Goal: Communication & Community: Ask a question

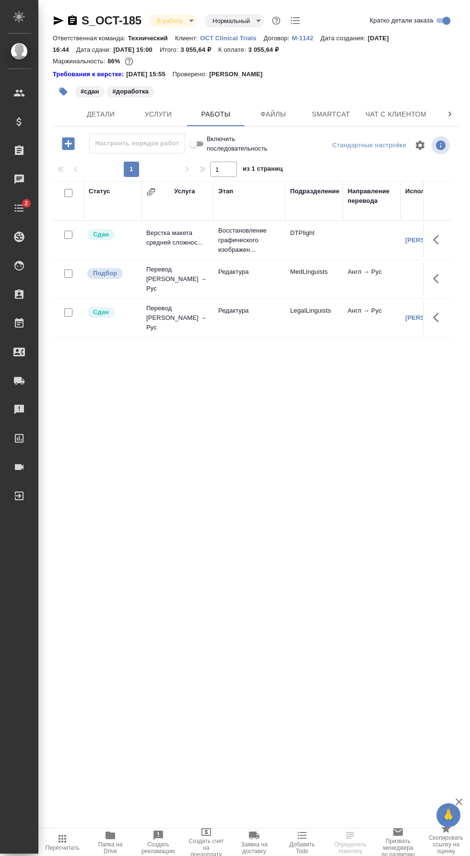
click at [350, 112] on span "Smartcat" at bounding box center [331, 114] width 46 height 12
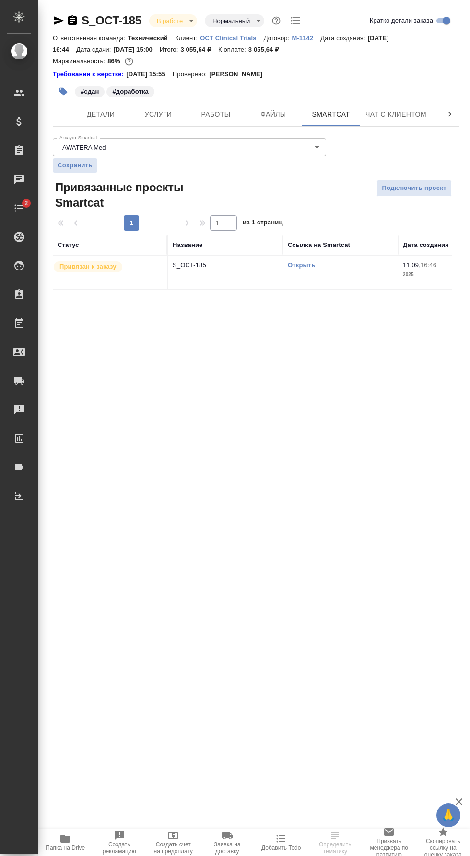
click at [309, 265] on link "Открыть" at bounding box center [301, 264] width 27 height 7
click at [75, 848] on span "Папка на Drive" at bounding box center [65, 848] width 39 height 7
click at [312, 265] on link "Открыть" at bounding box center [301, 264] width 27 height 7
click at [221, 115] on span "Работы" at bounding box center [216, 114] width 46 height 12
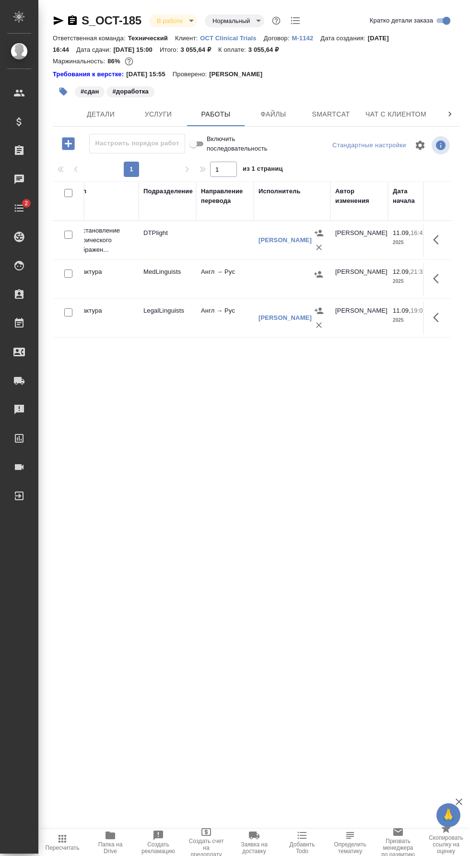
scroll to position [0, 152]
click at [314, 271] on icon "button" at bounding box center [313, 275] width 10 height 10
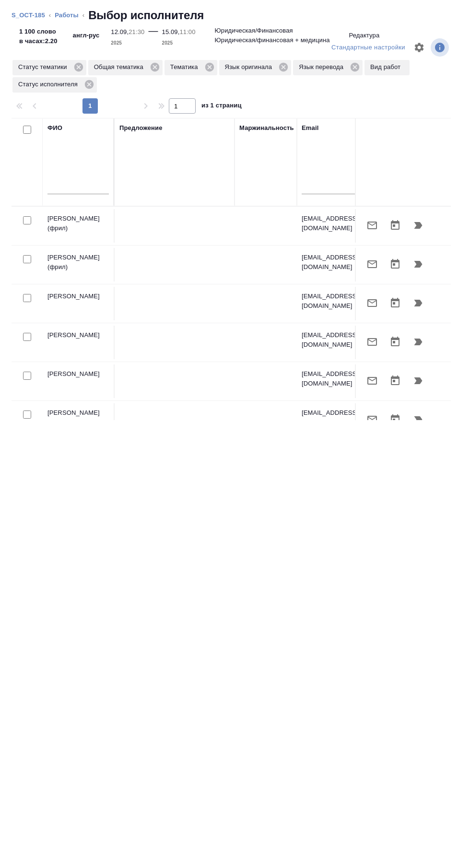
click at [105, 188] on input "text" at bounding box center [77, 188] width 61 height 12
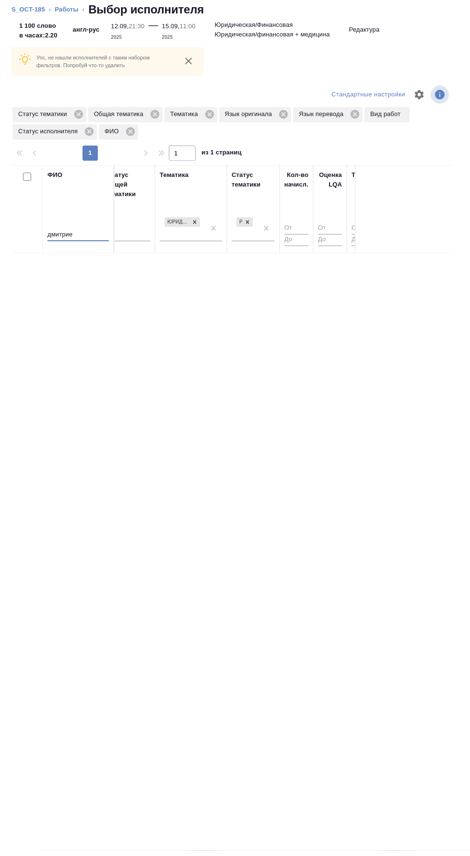
scroll to position [0, 700]
type input "дмитрие"
click at [260, 234] on div "Рекомендован" at bounding box center [248, 234] width 26 height 26
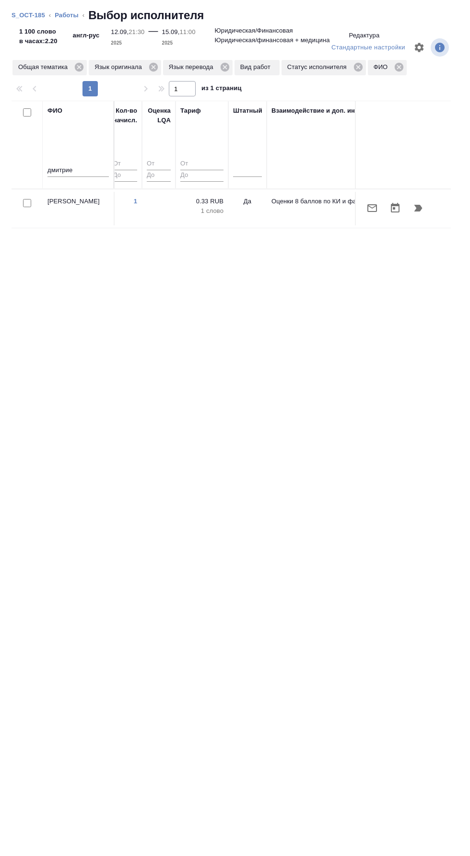
scroll to position [0, 875]
click at [421, 213] on icon "button" at bounding box center [419, 208] width 12 height 12
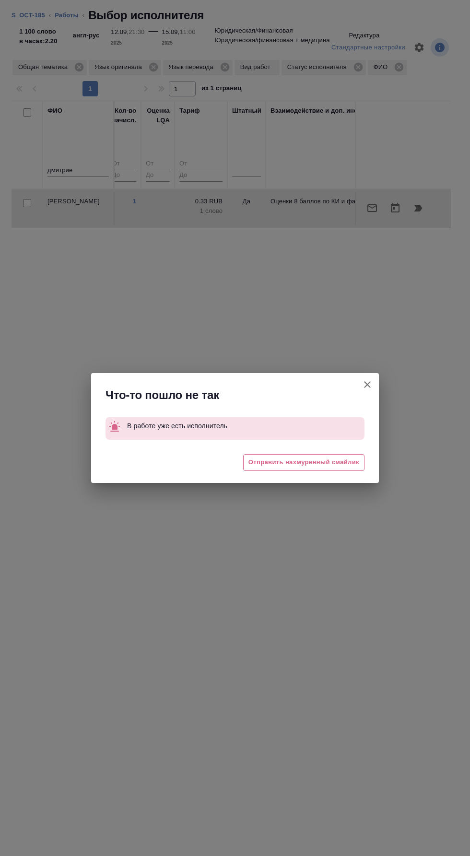
click at [367, 385] on icon "button" at bounding box center [367, 384] width 7 height 7
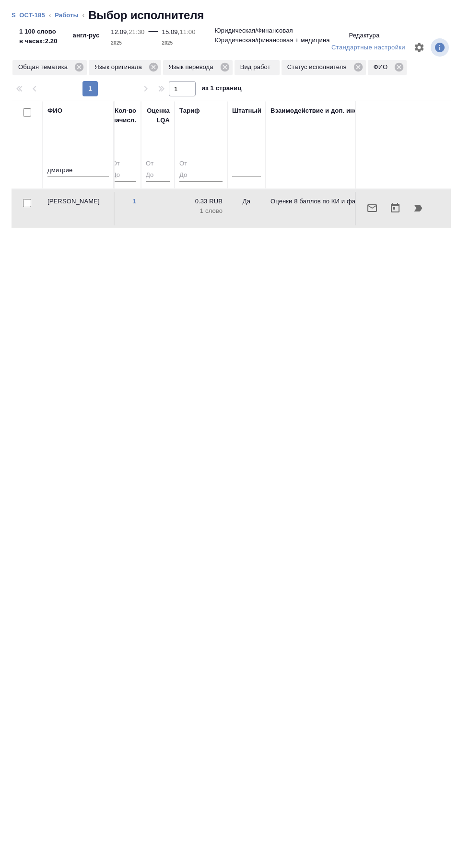
click at [69, 16] on link "Работы" at bounding box center [67, 15] width 24 height 7
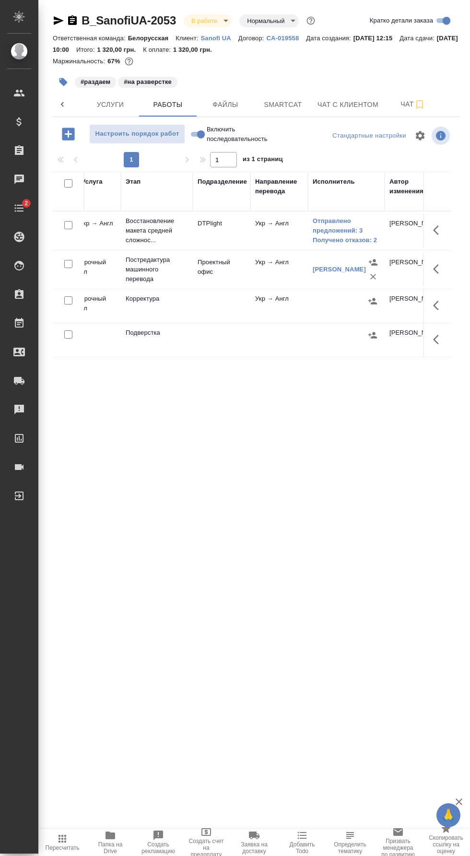
scroll to position [0, 144]
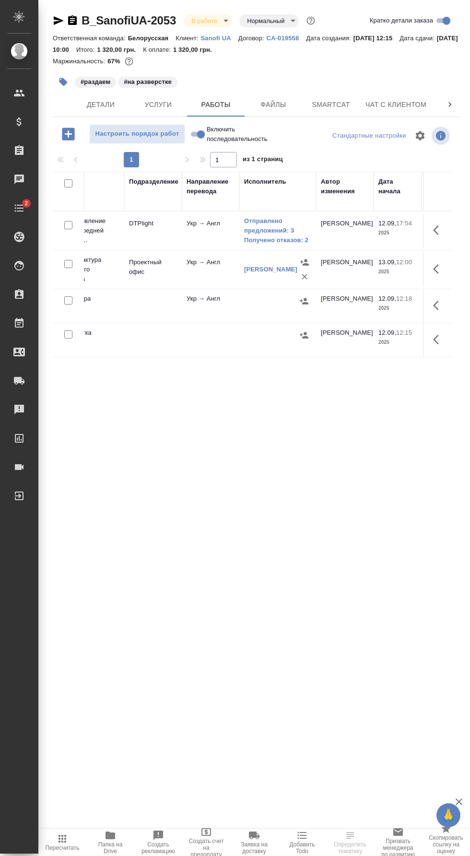
scroll to position [0, 48]
click at [414, 104] on icon "button" at bounding box center [420, 105] width 12 height 12
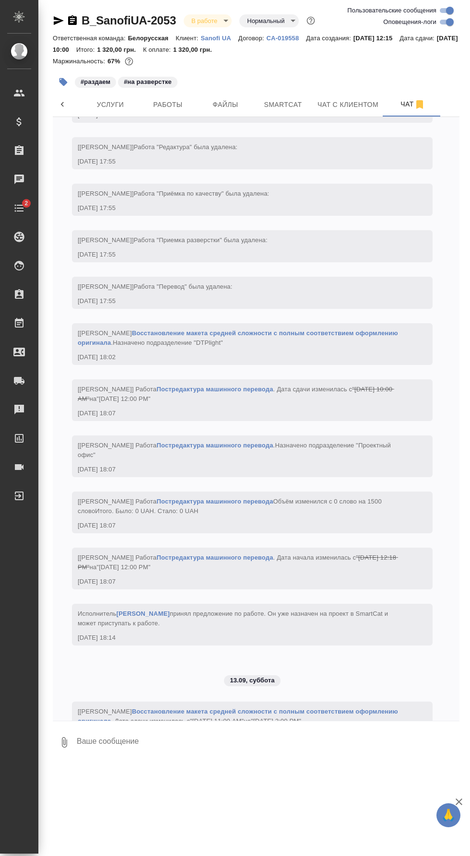
scroll to position [1501, 0]
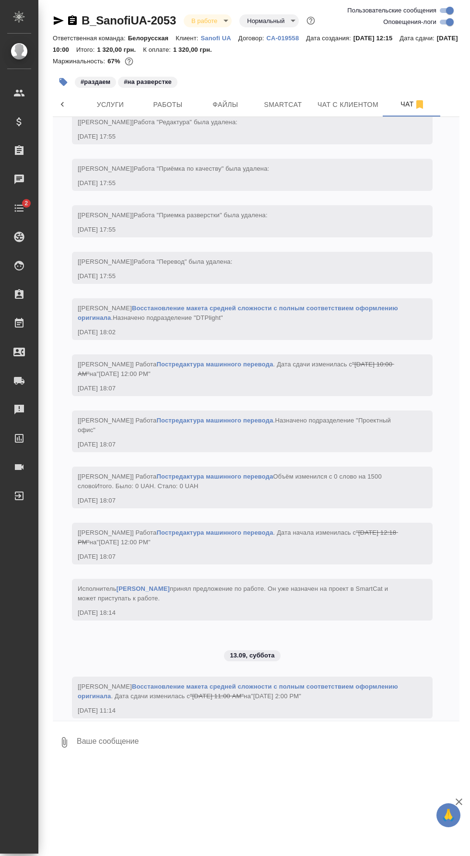
click at [244, 759] on textarea at bounding box center [268, 742] width 384 height 33
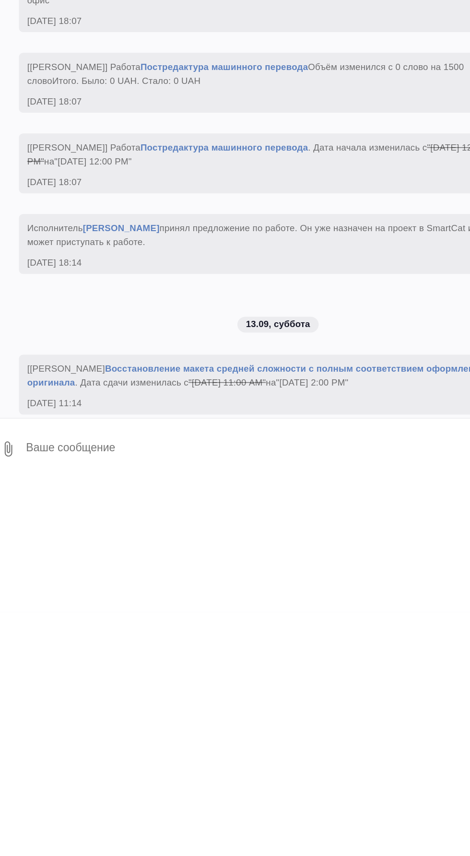
scroll to position [1530, 0]
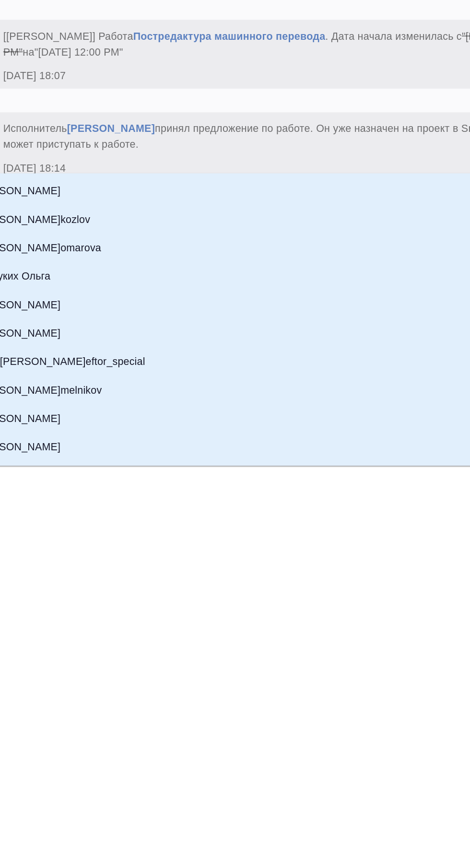
type textarea "@м"
type input "м"
type textarea "@мп"
type input "мп"
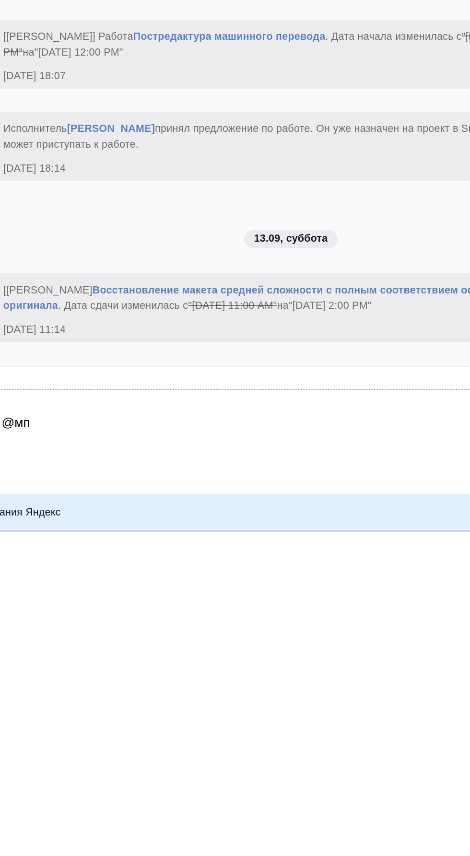
type textarea "@мпл"
type input "мпл"
type textarea "@мпло"
type input "мпло"
type textarea "@мпл"
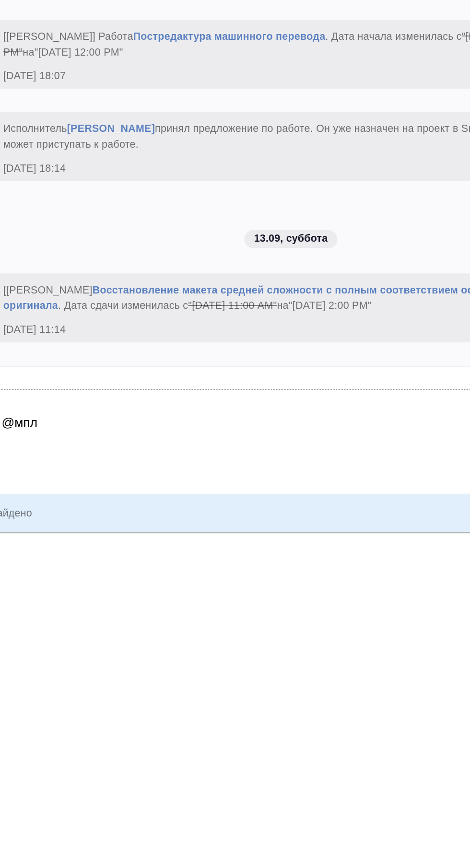
type input "мпл"
type textarea "@мп"
type input "мп"
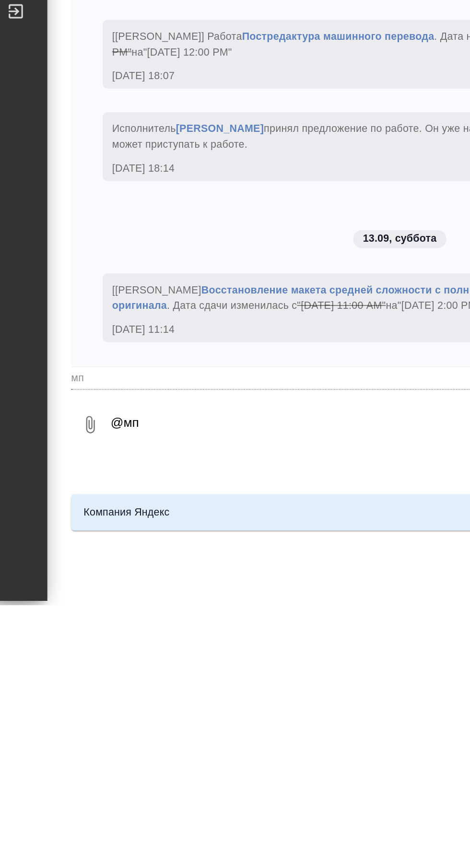
type textarea "@м"
type input "м"
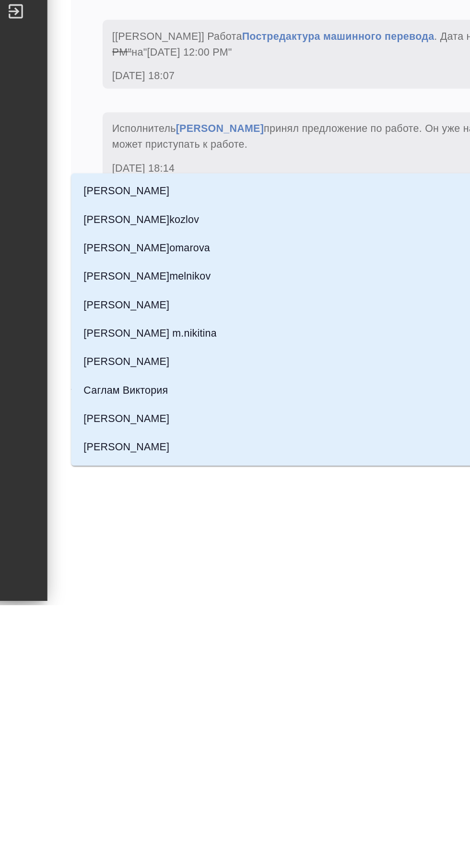
type textarea "@ма"
type input "ма"
type textarea "@мал"
type input "мал"
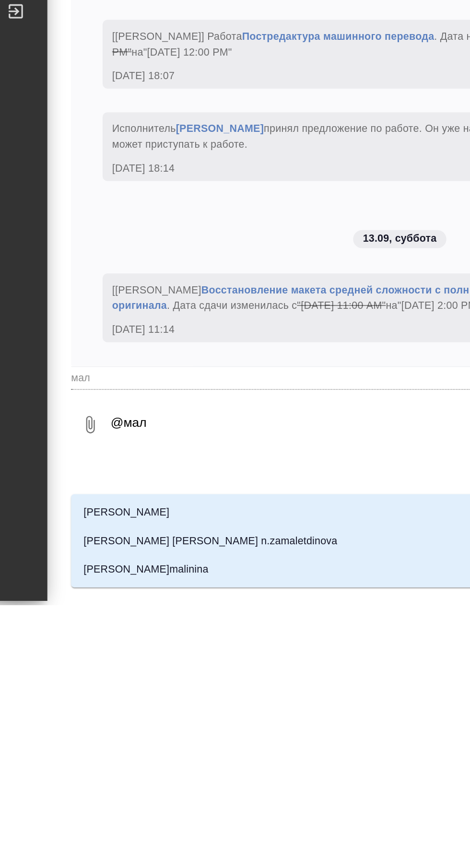
type textarea "@мало"
type input "мало"
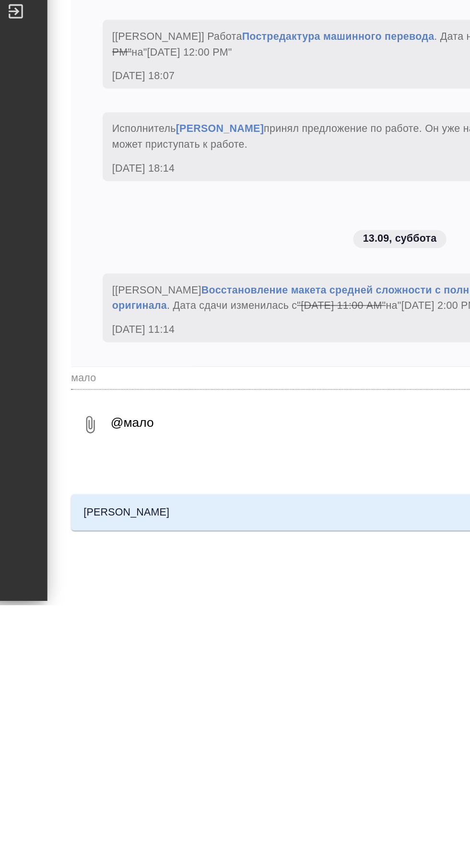
type textarea "@малоф"
type input "малоф"
click at [154, 791] on li "[PERSON_NAME]" at bounding box center [256, 799] width 407 height 17
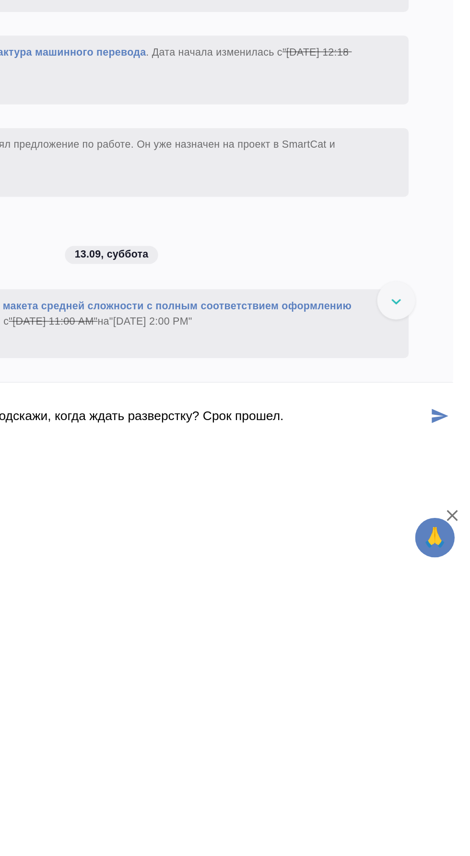
type textarea "@Малофеева Екатерина привет! Подскажи, когда ждать разверстку? Срок прошел."
click at [454, 742] on button "submit" at bounding box center [452, 742] width 16 height 33
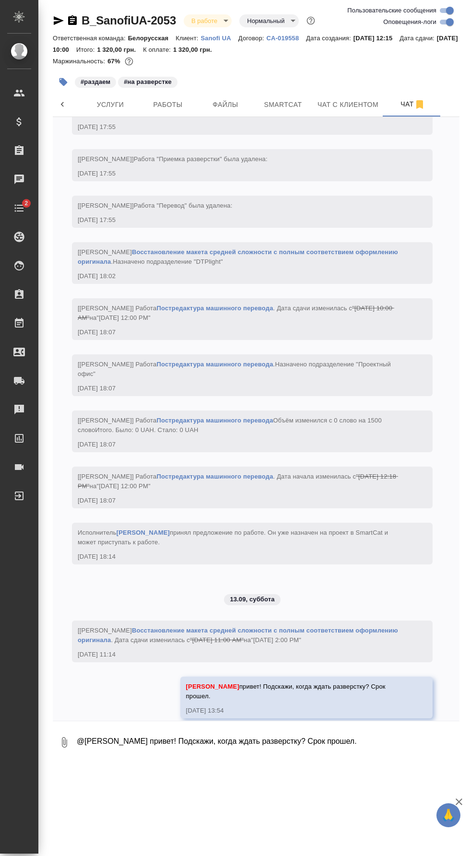
scroll to position [67, 0]
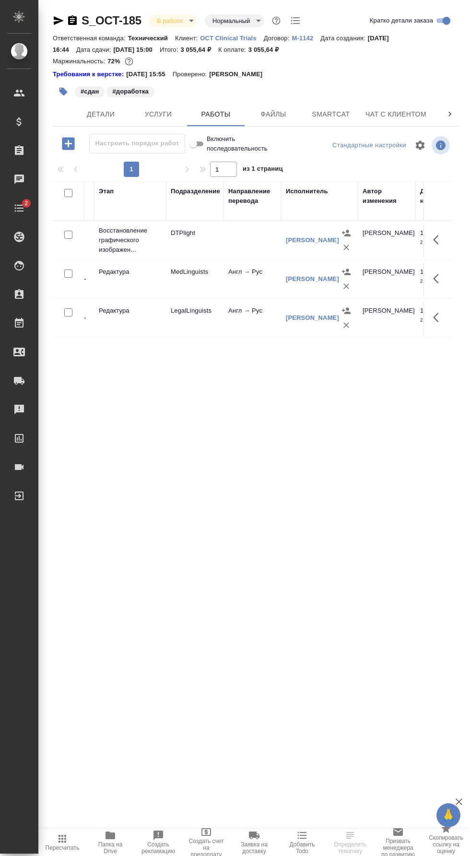
scroll to position [0, 121]
click at [436, 277] on icon "button" at bounding box center [439, 279] width 12 height 12
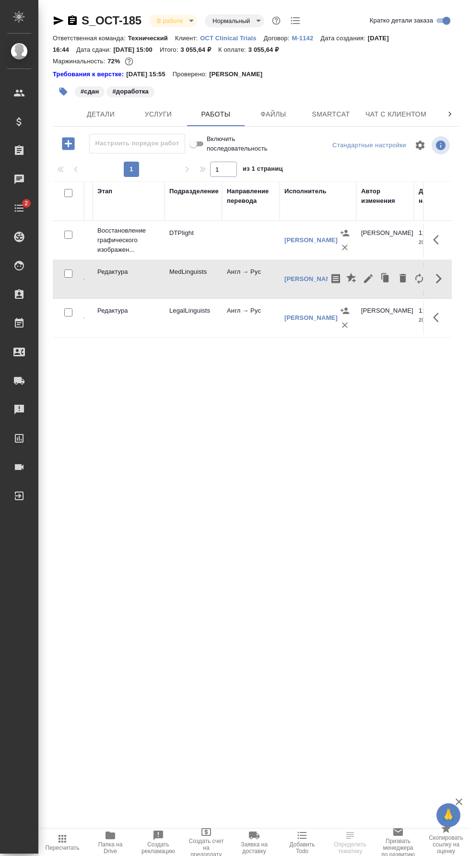
click at [386, 278] on icon "button" at bounding box center [386, 278] width 6 height 7
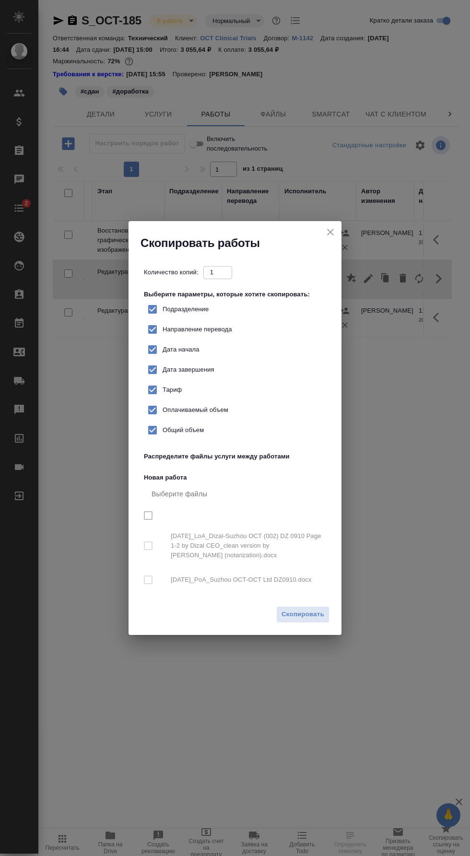
checkbox input "true"
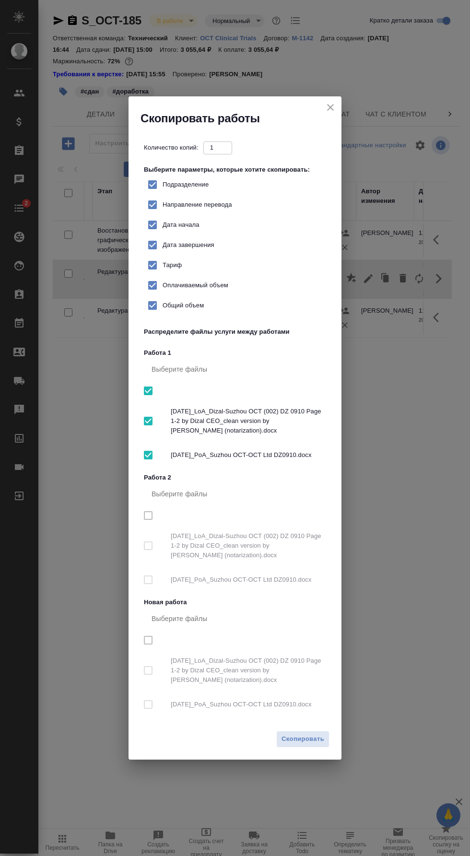
click at [330, 107] on icon "close" at bounding box center [330, 107] width 7 height 7
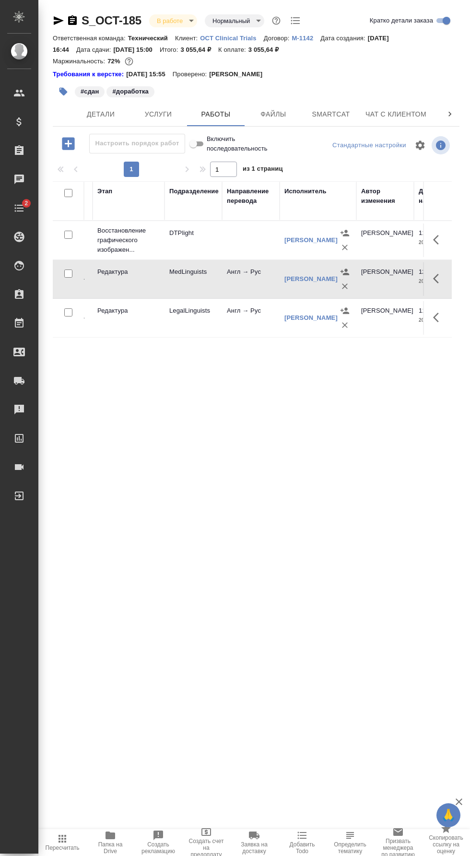
click at [441, 278] on icon "button" at bounding box center [439, 279] width 12 height 12
click at [368, 278] on icon "button" at bounding box center [368, 278] width 9 height 9
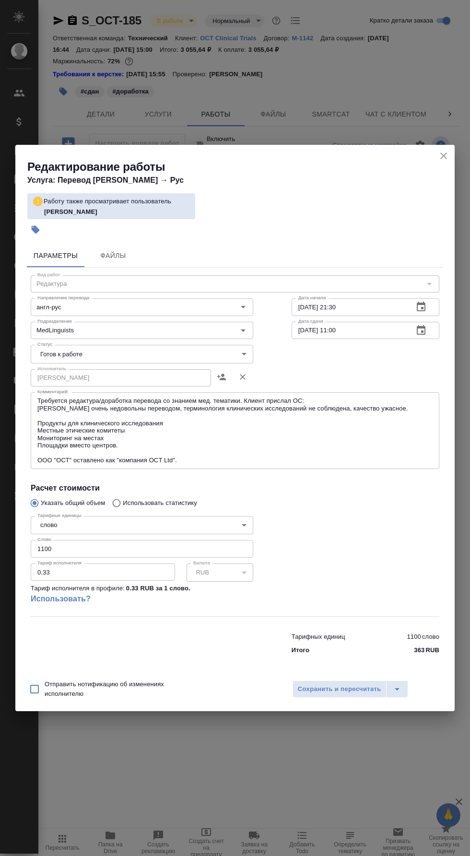
click at [227, 71] on div "Редактирование работы Услуга: Перевод Стандарт Англ → Рус Работу также просматр…" at bounding box center [235, 428] width 470 height 856
click at [448, 156] on icon "close" at bounding box center [444, 156] width 12 height 12
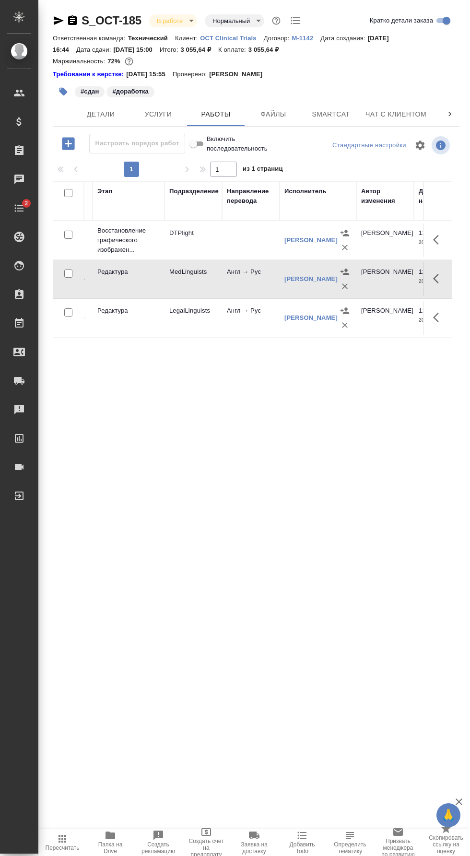
click at [231, 113] on span "Работы" at bounding box center [216, 114] width 46 height 12
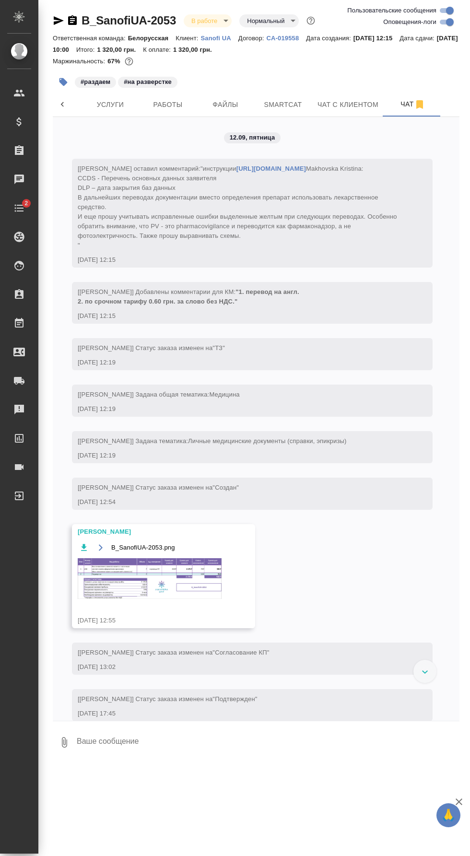
click at [67, 19] on icon "button" at bounding box center [73, 21] width 12 height 12
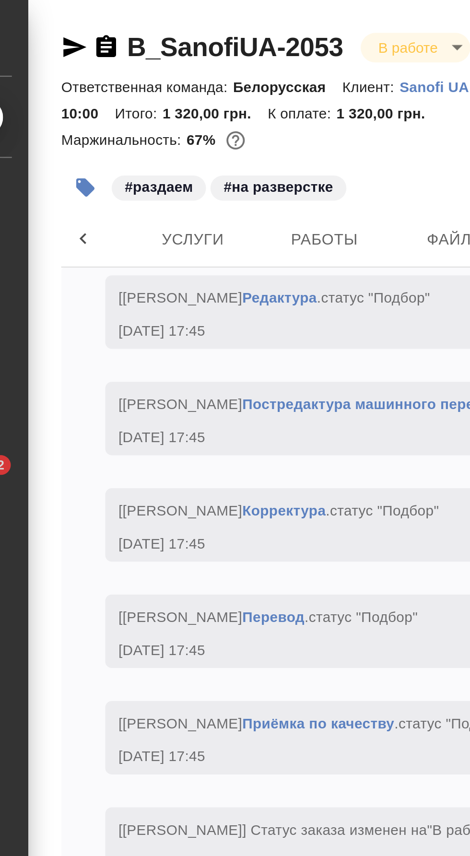
click at [59, 16] on icon "button" at bounding box center [59, 21] width 12 height 12
